Goal: Task Accomplishment & Management: Use online tool/utility

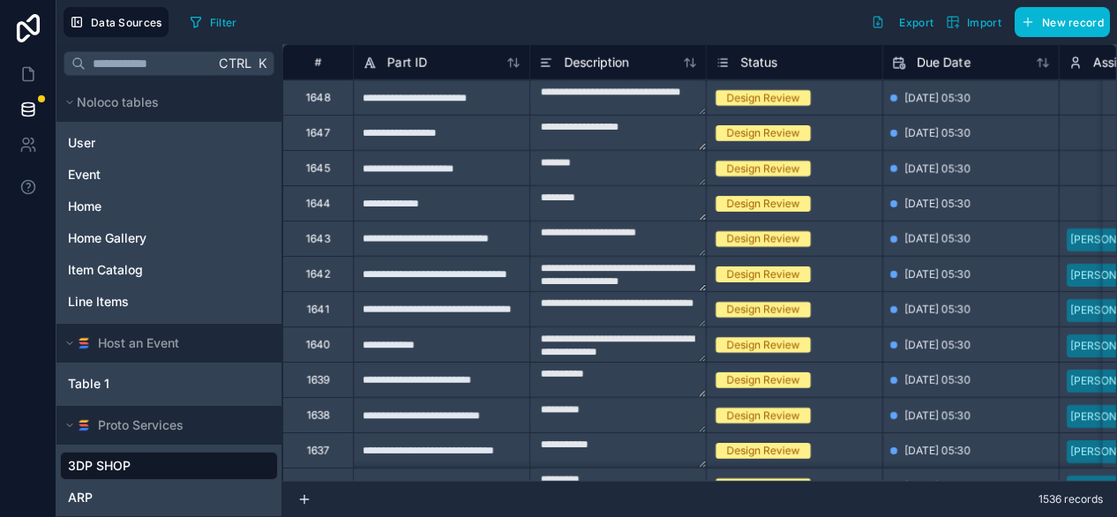
click at [779, 19] on div "Filter Export Import New record" at bounding box center [647, 22] width 928 height 30
drag, startPoint x: 198, startPoint y: 7, endPoint x: 203, endPoint y: 31, distance: 24.4
click at [203, 31] on div "Filter" at bounding box center [217, 22] width 68 height 30
click at [203, 31] on button "Filter" at bounding box center [213, 22] width 61 height 26
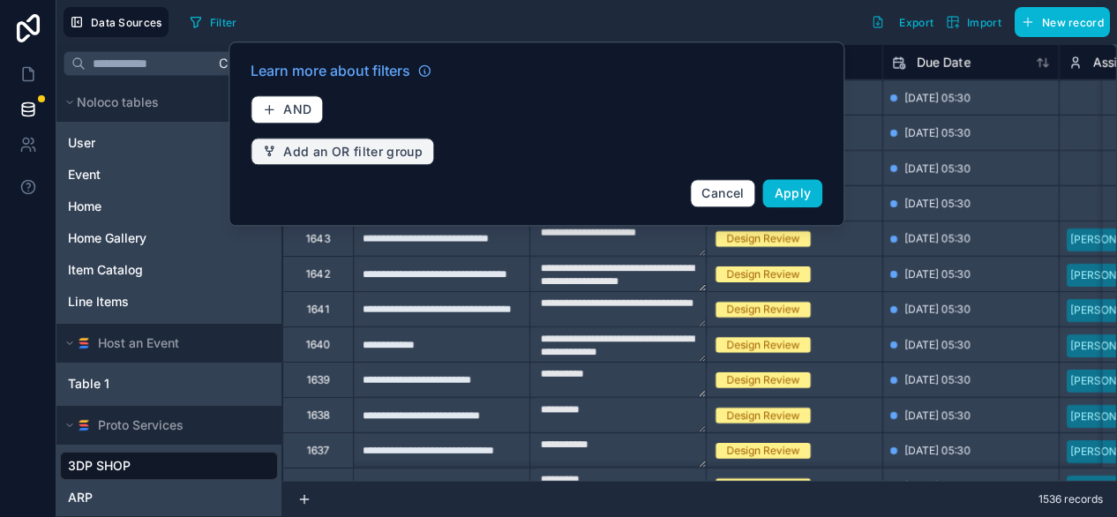
click at [291, 150] on span "Add an OR filter group" at bounding box center [352, 152] width 139 height 16
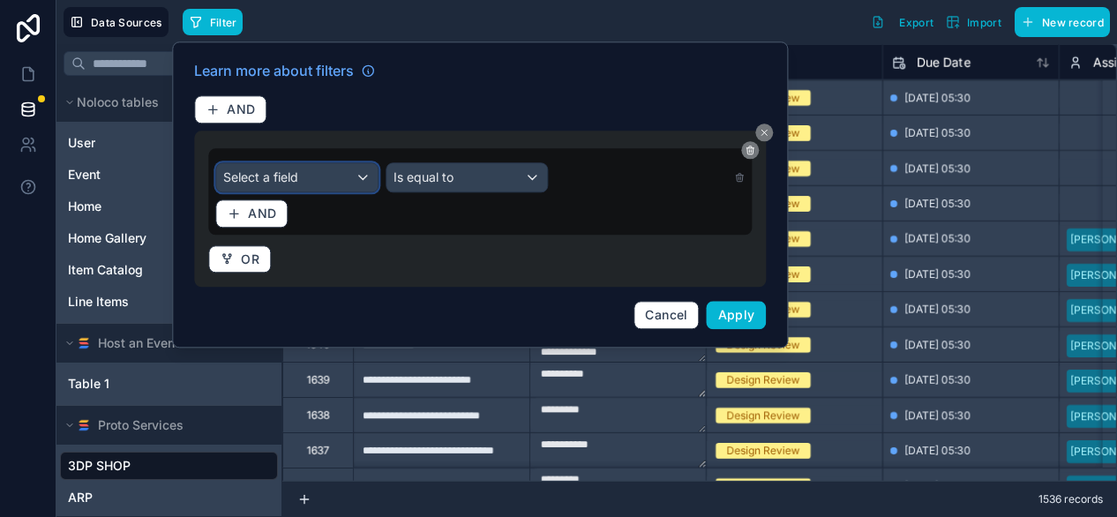
click at [296, 174] on span "Select a field" at bounding box center [260, 176] width 75 height 15
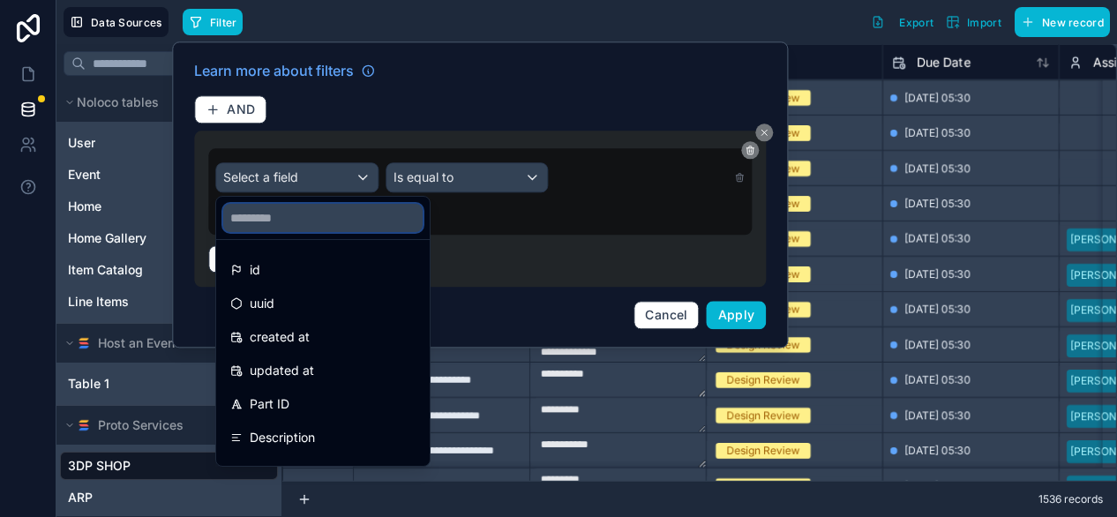
click at [290, 225] on input "text" at bounding box center [322, 218] width 199 height 28
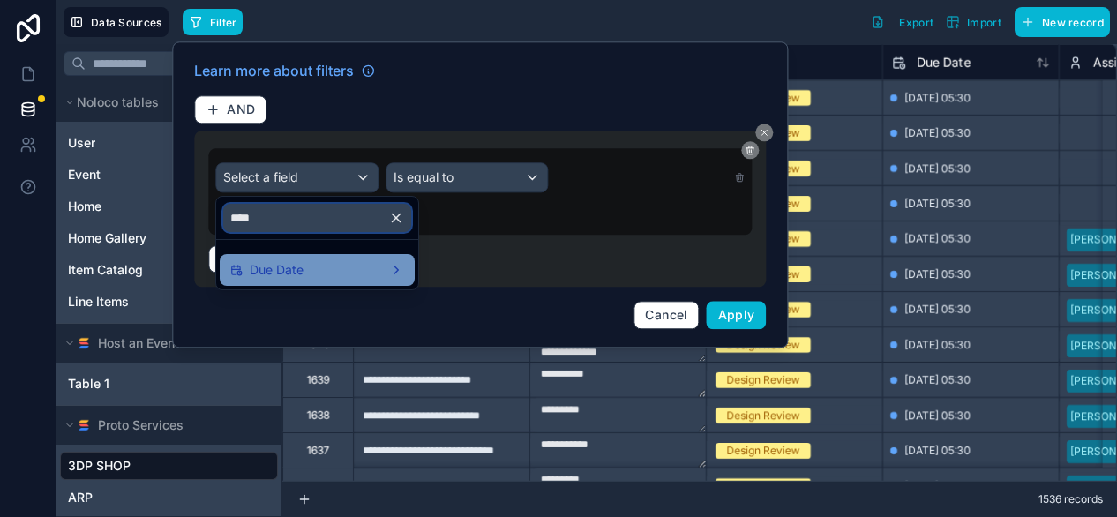
type input "****"
click at [292, 277] on span "Due Date" at bounding box center [277, 270] width 54 height 21
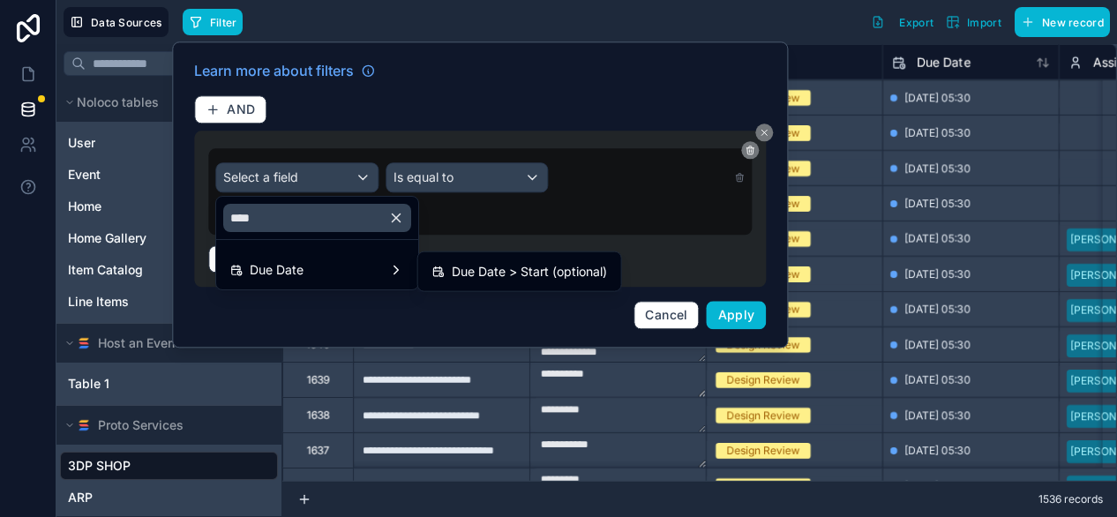
click at [463, 181] on div at bounding box center [480, 194] width 616 height 306
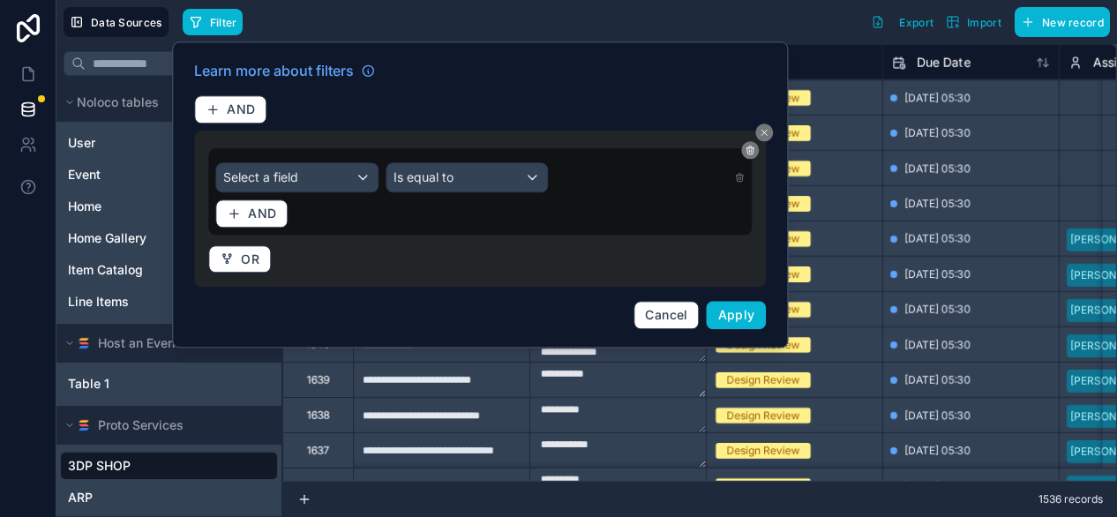
click at [651, 22] on div "Filter Export Import New record" at bounding box center [647, 22] width 928 height 30
click at [765, 137] on button at bounding box center [765, 133] width 18 height 18
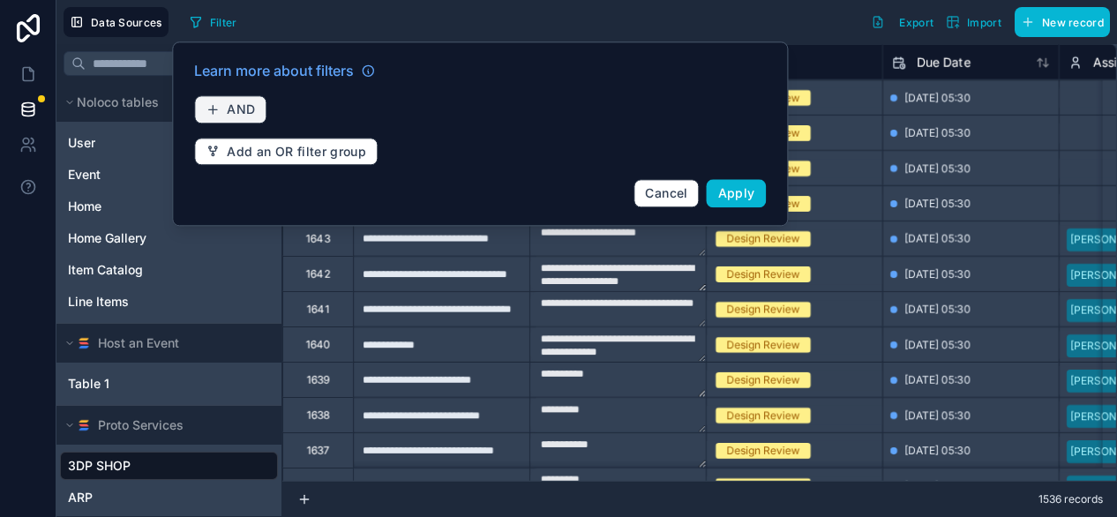
click at [228, 99] on button "AND" at bounding box center [230, 109] width 72 height 28
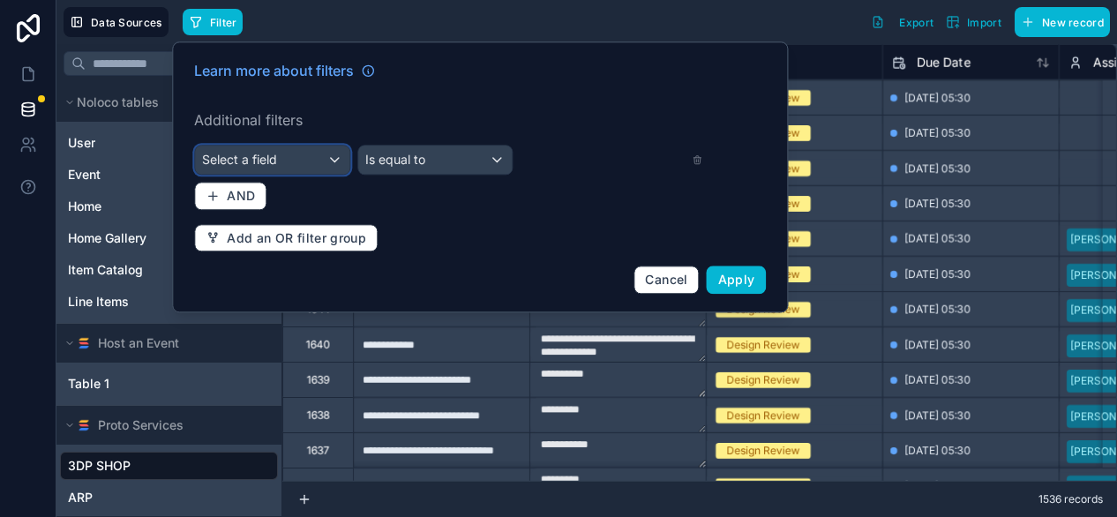
click at [267, 168] on span "Select a field" at bounding box center [239, 160] width 75 height 18
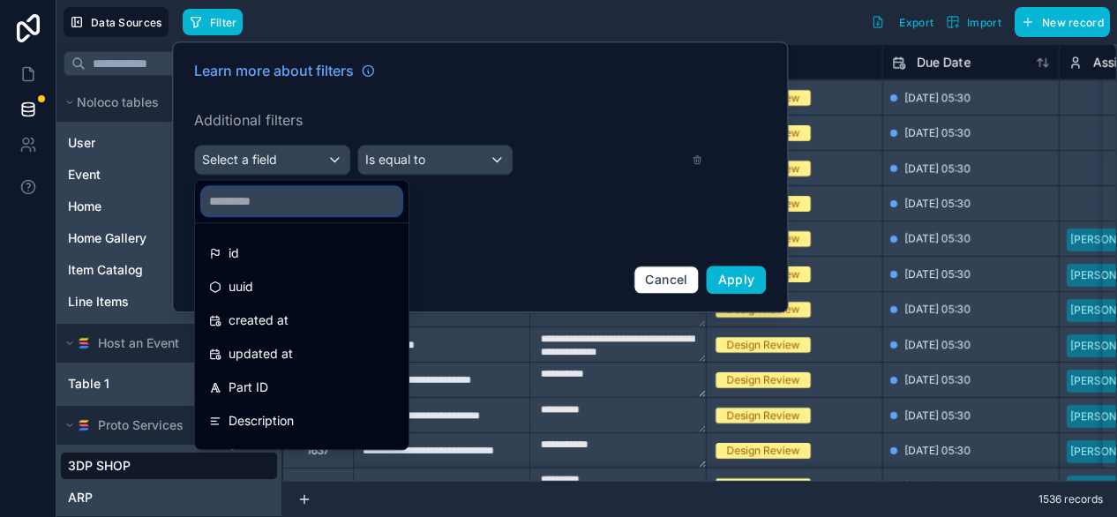
click at [277, 205] on input "text" at bounding box center [301, 201] width 199 height 28
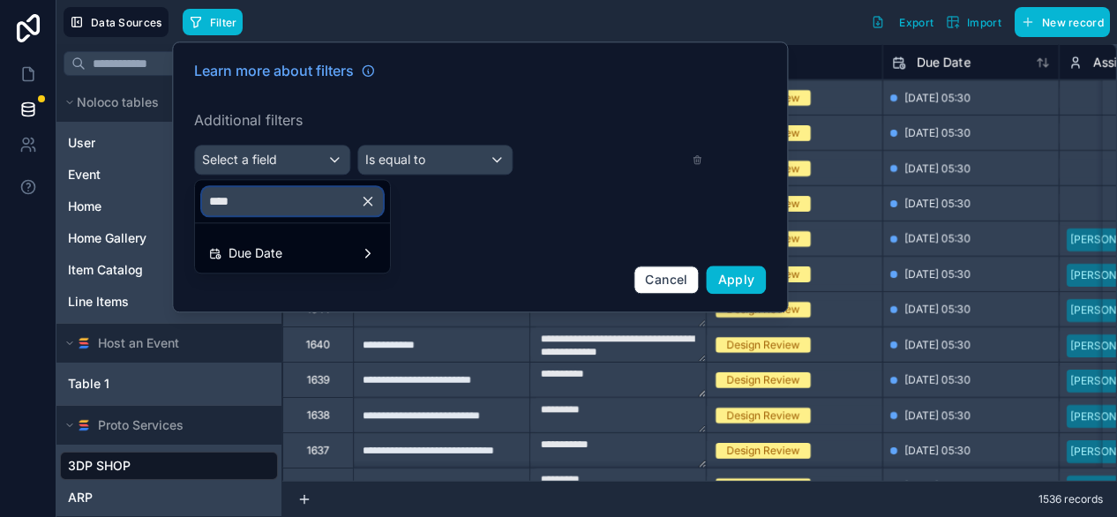
type input "****"
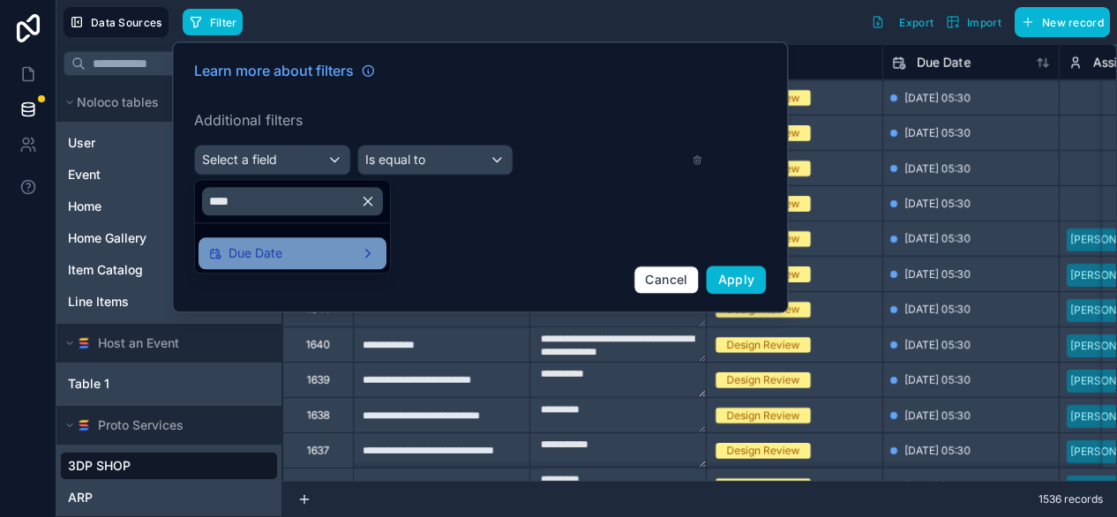
drag, startPoint x: 271, startPoint y: 269, endPoint x: 268, endPoint y: 257, distance: 12.6
click at [268, 257] on ul "Due Date" at bounding box center [292, 247] width 195 height 49
click at [268, 257] on span "Due Date" at bounding box center [256, 253] width 54 height 21
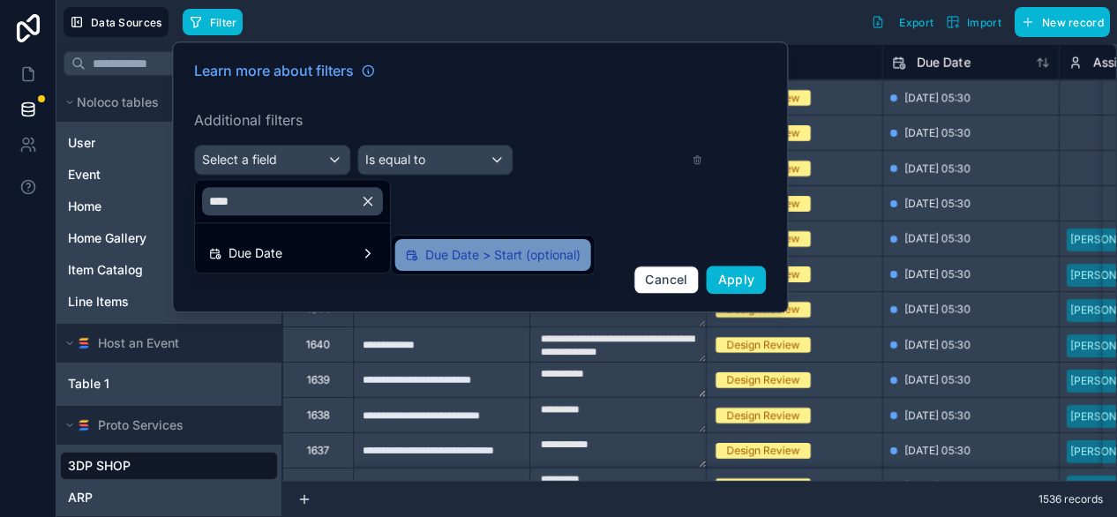
click at [431, 252] on span "Due Date > Start (optional)" at bounding box center [502, 254] width 155 height 21
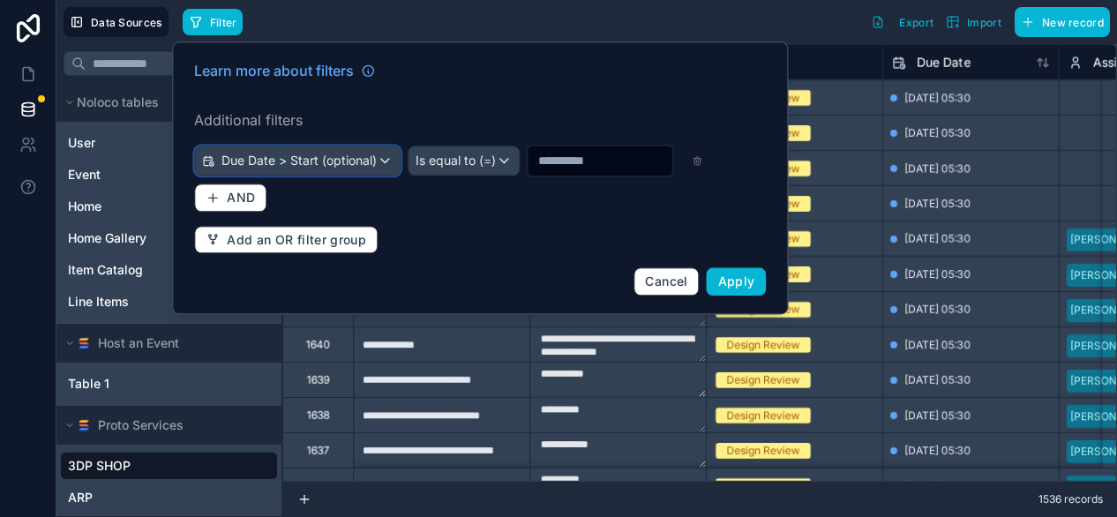
click at [400, 162] on div "Due Date > Start (optional)" at bounding box center [297, 161] width 205 height 28
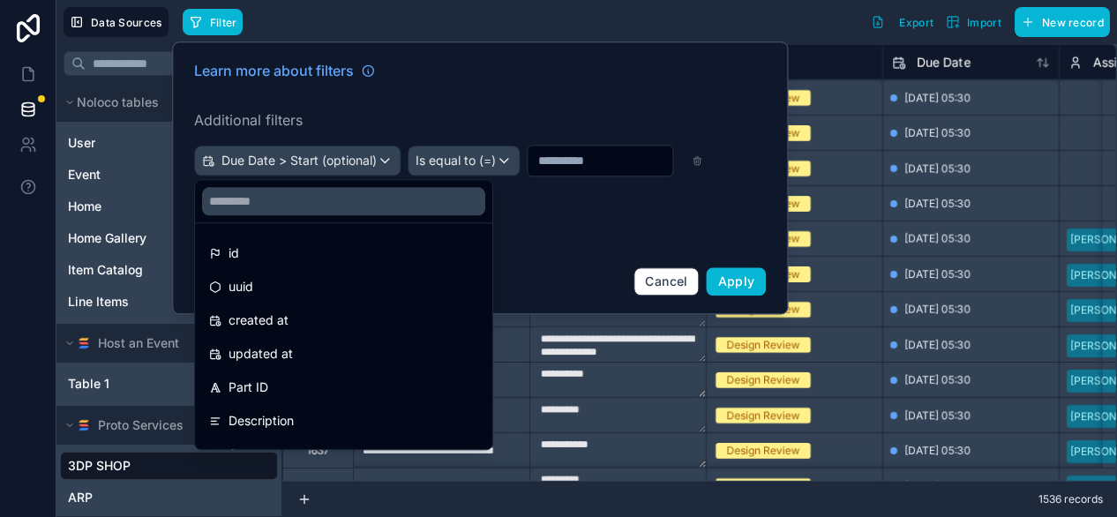
click at [501, 166] on div at bounding box center [480, 177] width 616 height 273
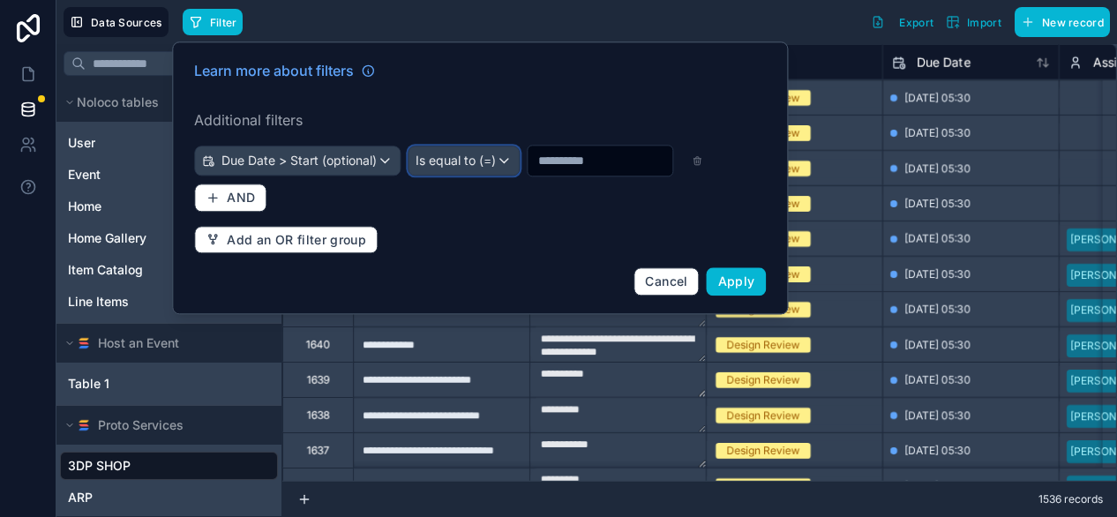
click at [496, 166] on span "Is equal to (=)" at bounding box center [456, 161] width 80 height 18
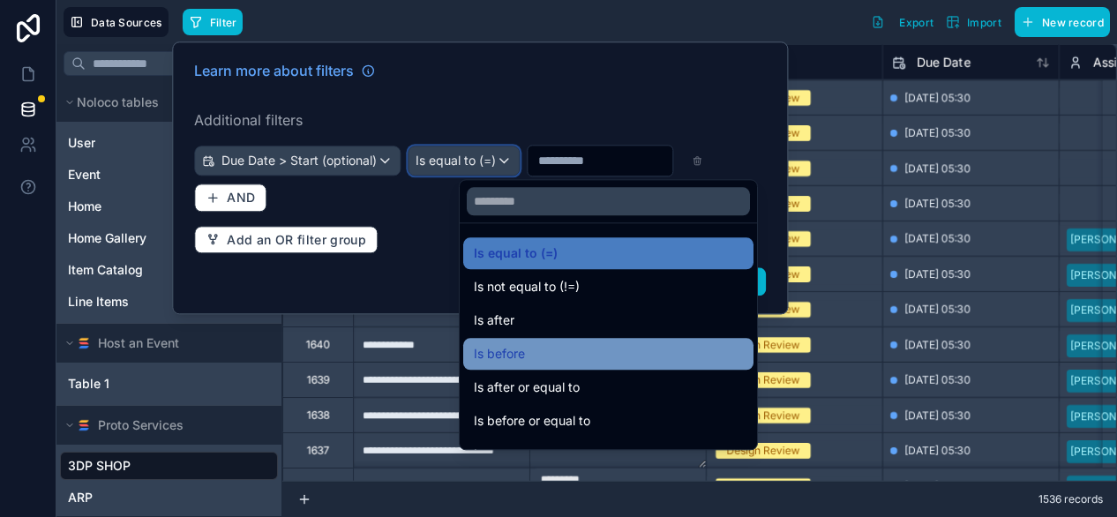
scroll to position [58, 0]
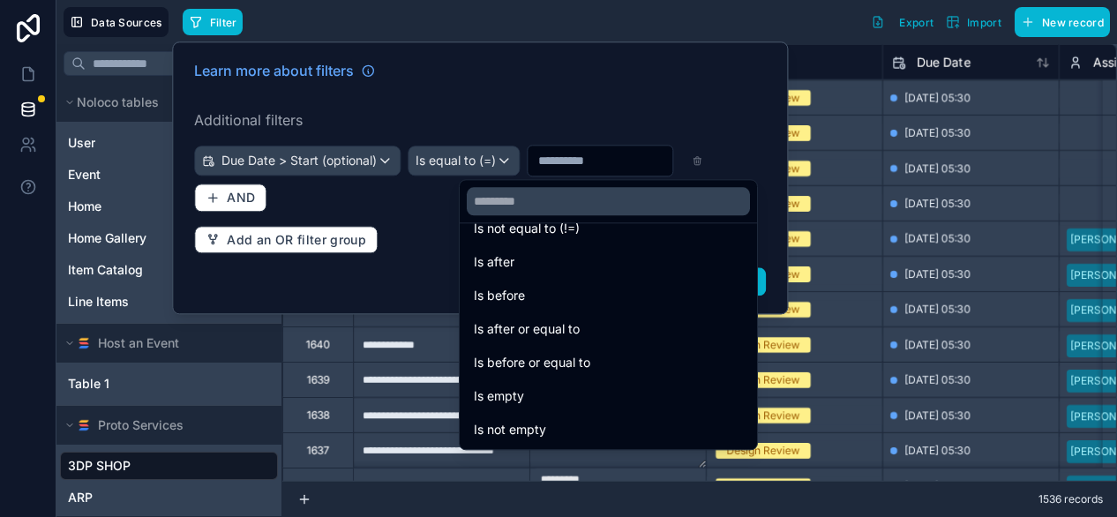
click at [552, 36] on div "Data Sources Filter Export Import New record" at bounding box center [586, 22] width 1061 height 44
